Goal: Check status: Check status

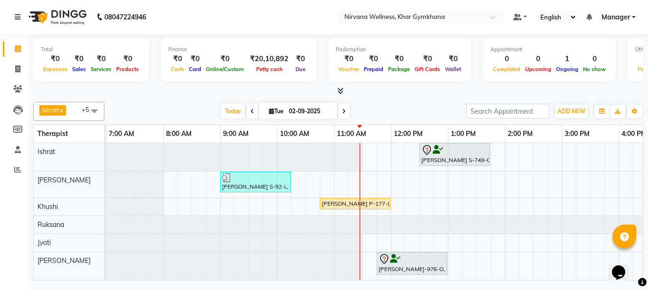
click at [247, 110] on span at bounding box center [252, 111] width 11 height 15
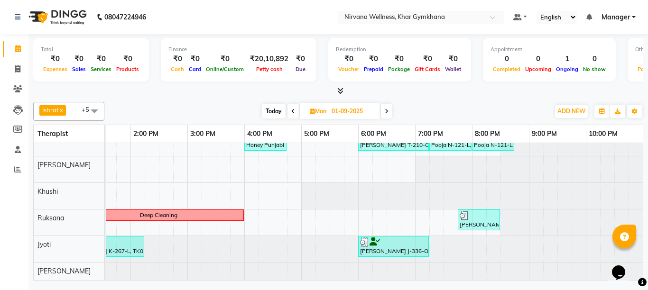
scroll to position [21, 0]
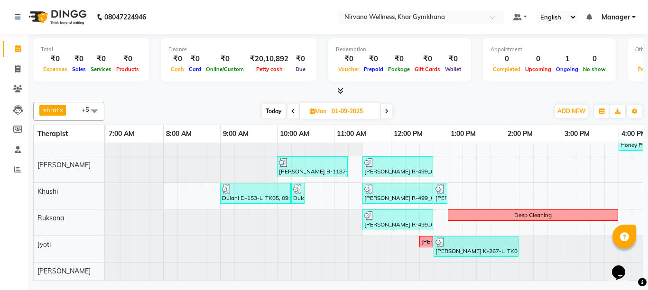
click at [276, 111] on span "Today" at bounding box center [274, 111] width 24 height 15
type input "02-09-2025"
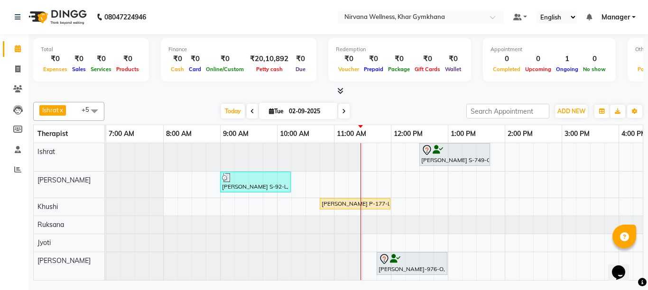
scroll to position [0, 0]
click at [269, 112] on icon at bounding box center [271, 111] width 5 height 6
select select "9"
select select "2025"
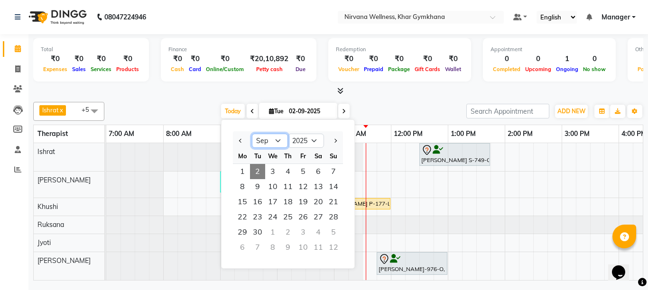
click at [280, 141] on select "Jan Feb Mar Apr May Jun [DATE] Aug Sep Oct Nov Dec" at bounding box center [270, 141] width 36 height 14
select select "8"
click at [252, 134] on select "Jan Feb Mar Apr May Jun [DATE] Aug Sep Oct Nov Dec" at bounding box center [270, 141] width 36 height 14
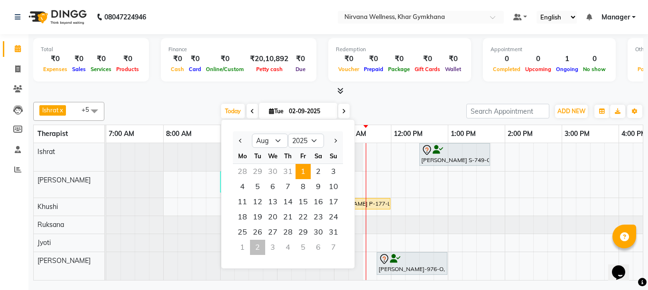
click at [302, 173] on span "1" at bounding box center [302, 171] width 15 height 15
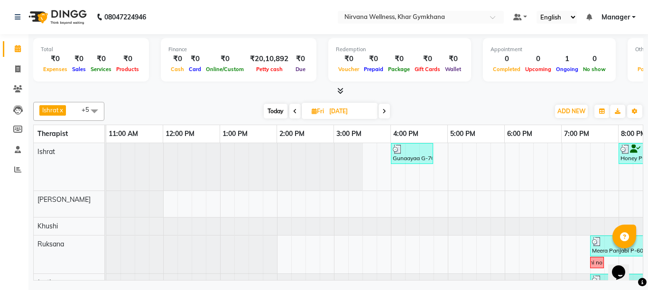
scroll to position [0, 228]
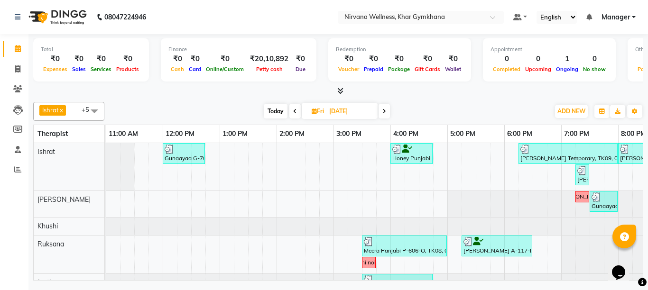
click at [277, 111] on span "Today" at bounding box center [276, 111] width 24 height 15
type input "02-09-2025"
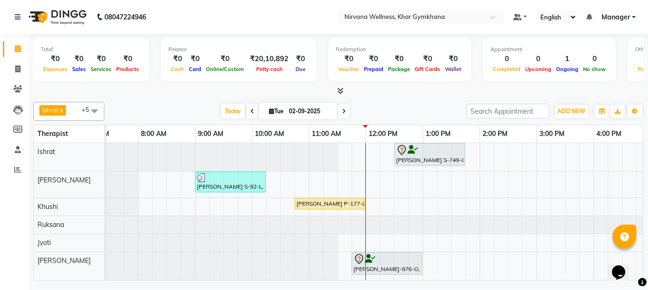
scroll to position [0, 10]
